Goal: Navigation & Orientation: Find specific page/section

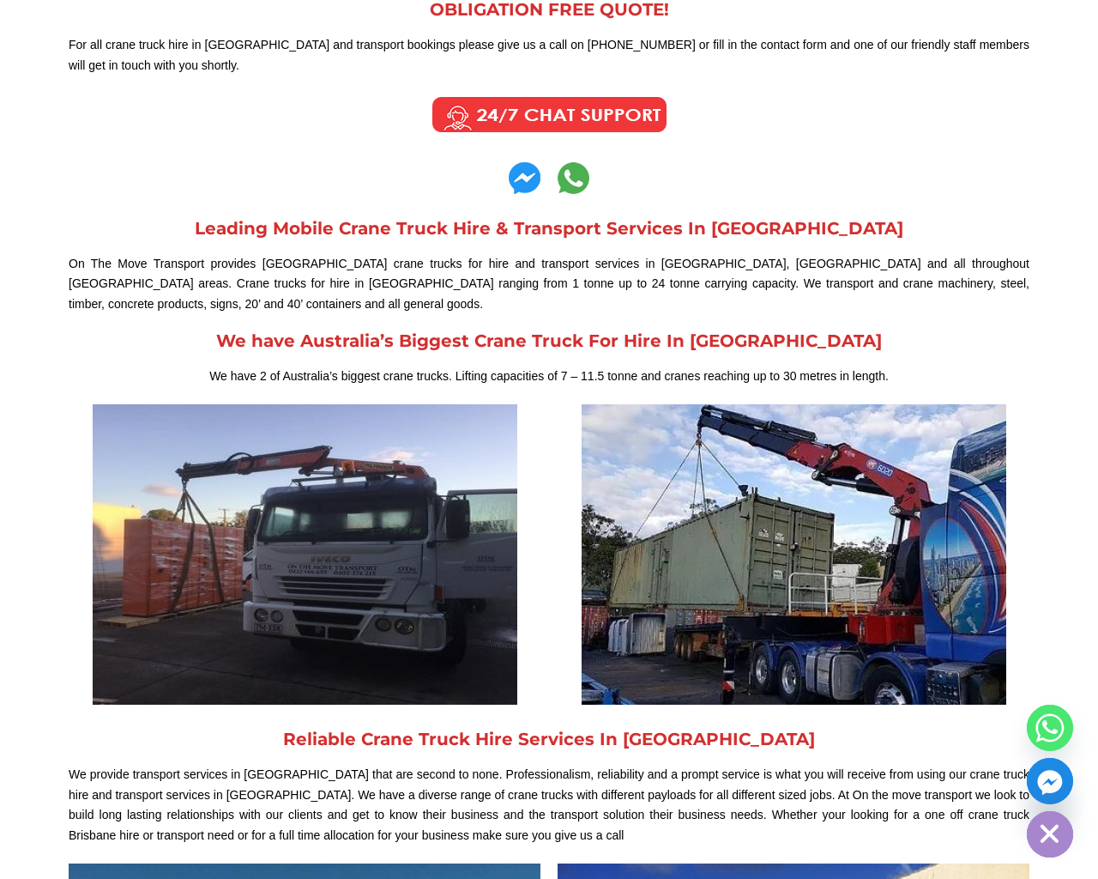
scroll to position [512, 0]
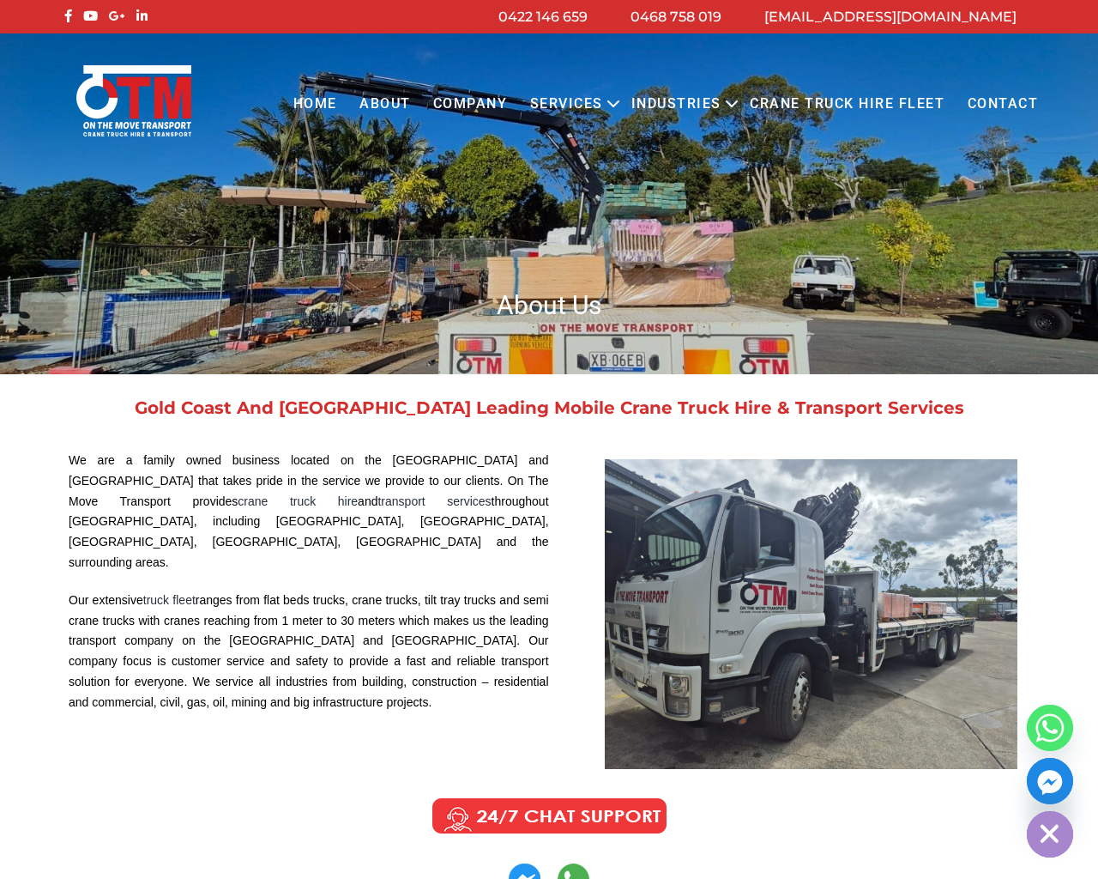
scroll to position [210, 0]
